Goal: Find specific page/section: Find specific page/section

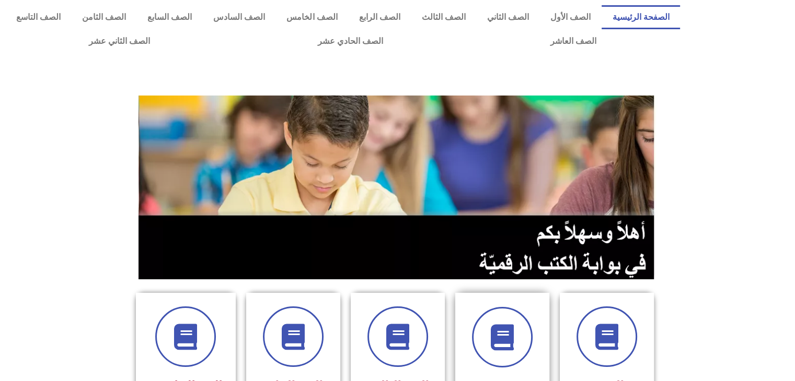
click at [516, 295] on div "الصف الثاني" at bounding box center [502, 362] width 94 height 138
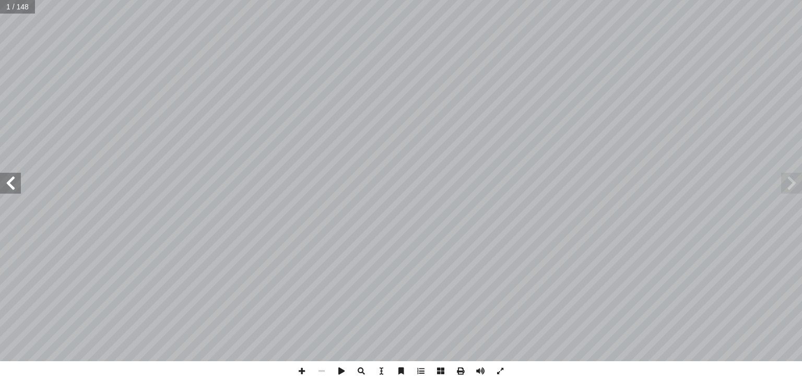
click at [11, 175] on span at bounding box center [10, 183] width 21 height 21
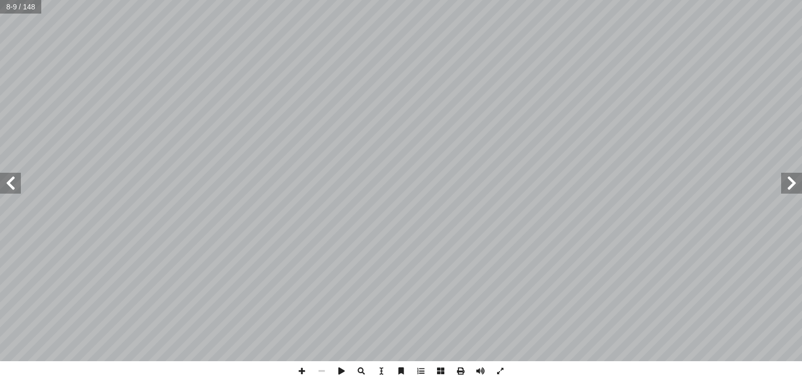
click at [11, 175] on span at bounding box center [10, 183] width 21 height 21
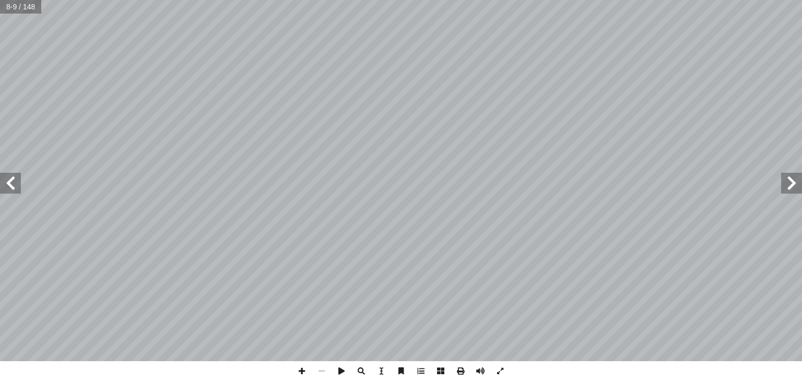
click at [11, 175] on span at bounding box center [10, 183] width 21 height 21
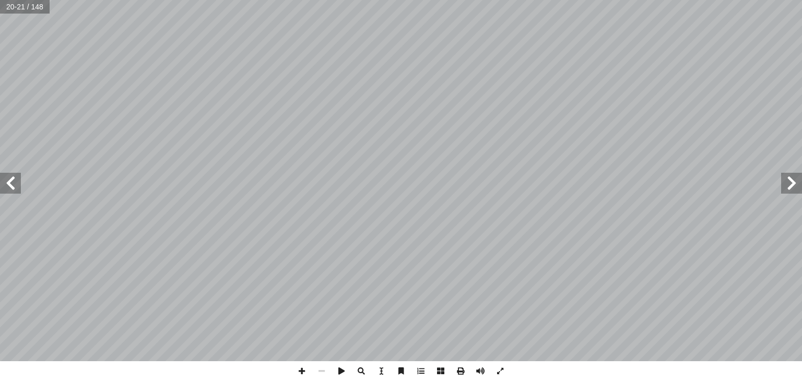
click at [11, 175] on span at bounding box center [10, 183] width 21 height 21
click at [298, 374] on span at bounding box center [302, 372] width 20 height 20
click at [499, 373] on span at bounding box center [501, 372] width 20 height 20
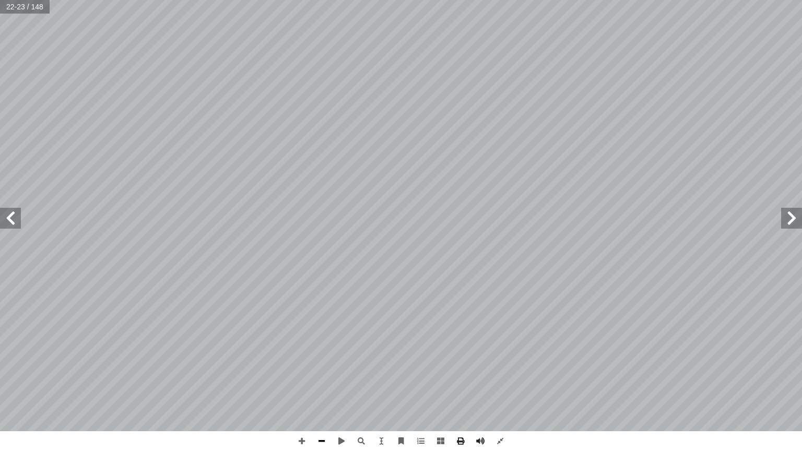
click at [325, 381] on span at bounding box center [322, 442] width 20 height 20
click at [15, 215] on span at bounding box center [10, 218] width 21 height 21
click at [501, 381] on span at bounding box center [501, 442] width 20 height 20
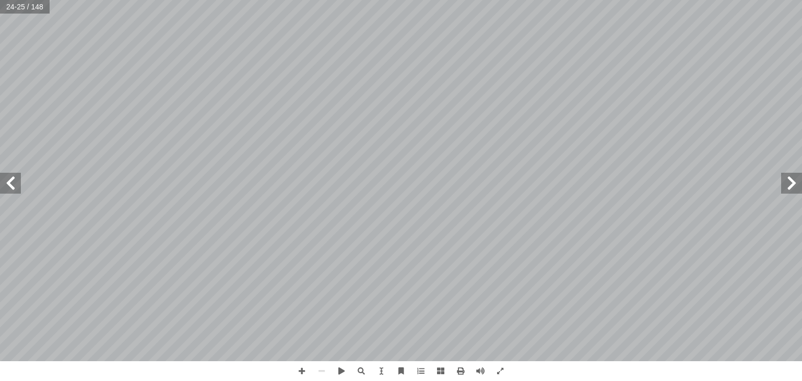
click at [797, 179] on span at bounding box center [792, 183] width 21 height 21
click at [494, 370] on span at bounding box center [501, 372] width 20 height 20
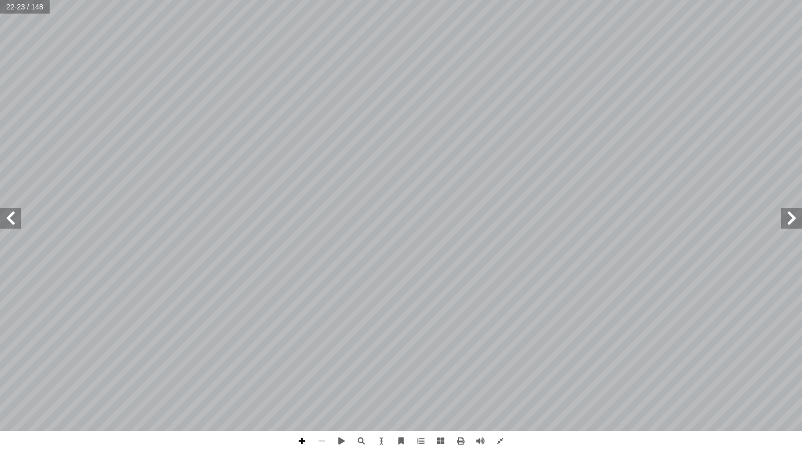
click at [301, 381] on span at bounding box center [302, 442] width 20 height 20
click at [15, 214] on span at bounding box center [10, 218] width 21 height 21
click at [790, 222] on span at bounding box center [792, 218] width 21 height 21
click at [4, 220] on span at bounding box center [10, 218] width 21 height 21
